Goal: Transaction & Acquisition: Purchase product/service

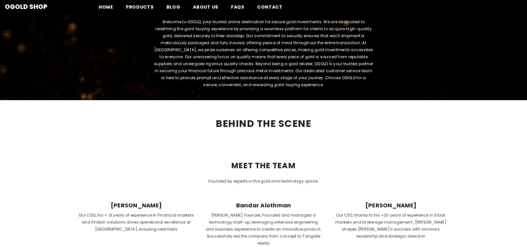
scroll to position [95, 0]
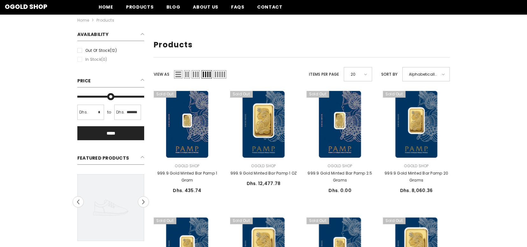
scroll to position [32, 0]
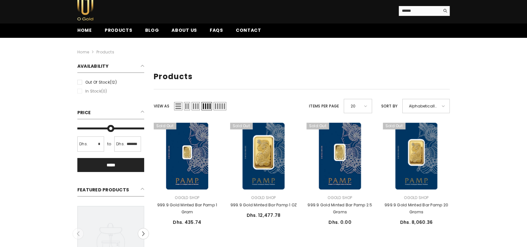
click at [369, 108] on div "20" at bounding box center [358, 106] width 28 height 14
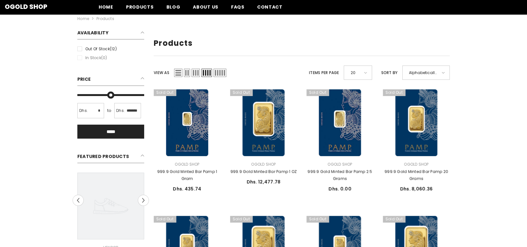
scroll to position [64, 0]
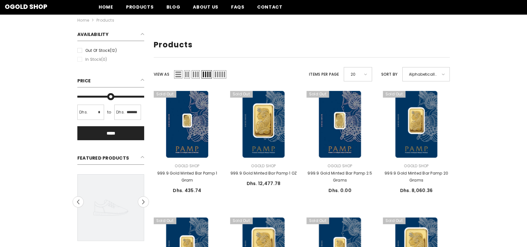
click at [176, 75] on span "List" at bounding box center [178, 74] width 8 height 8
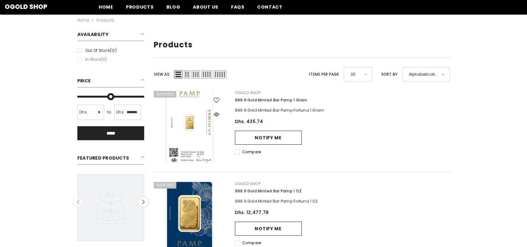
click at [199, 117] on link at bounding box center [190, 127] width 72 height 72
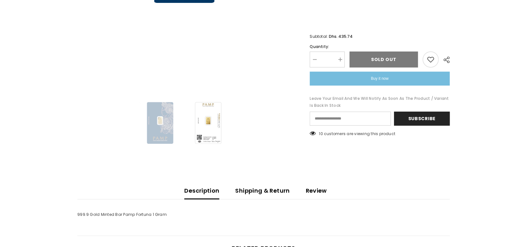
scroll to position [223, 0]
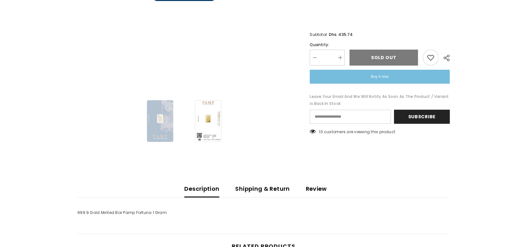
click at [207, 118] on img at bounding box center [208, 121] width 42 height 62
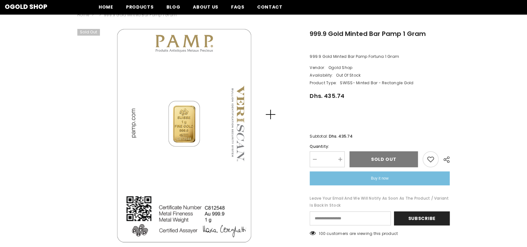
scroll to position [64, 0]
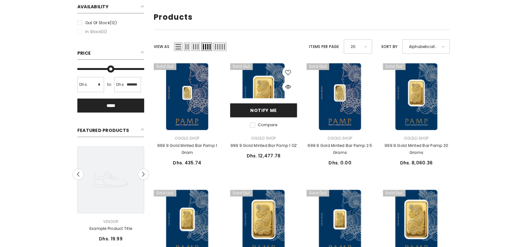
scroll to position [159, 0]
